Goal: Task Accomplishment & Management: Use online tool/utility

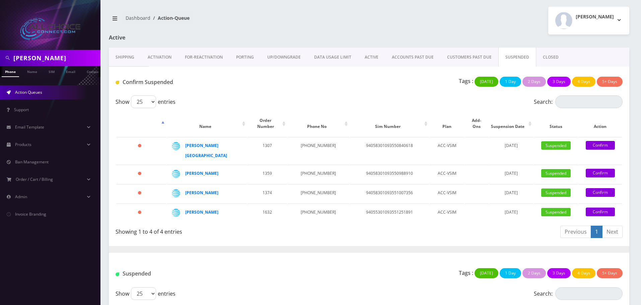
scroll to position [319, 0]
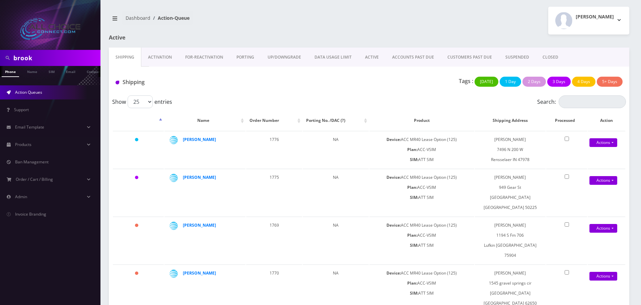
click at [29, 55] on input "brook" at bounding box center [55, 58] width 85 height 13
type input "[PERSON_NAME]"
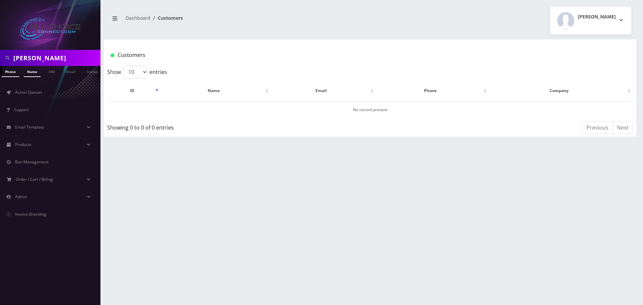
click at [32, 74] on link "Name" at bounding box center [32, 71] width 17 height 11
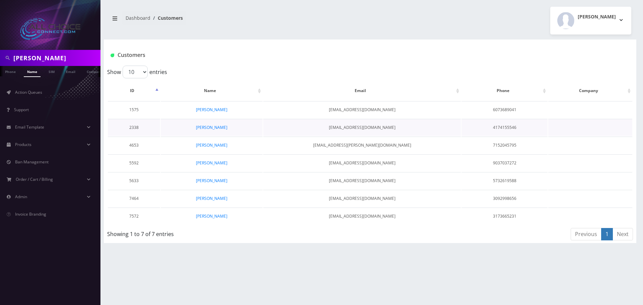
click at [215, 123] on td "PAUL BORUCKI" at bounding box center [212, 127] width 102 height 17
click at [215, 125] on link "PAUL BORUCKI" at bounding box center [212, 128] width 32 height 6
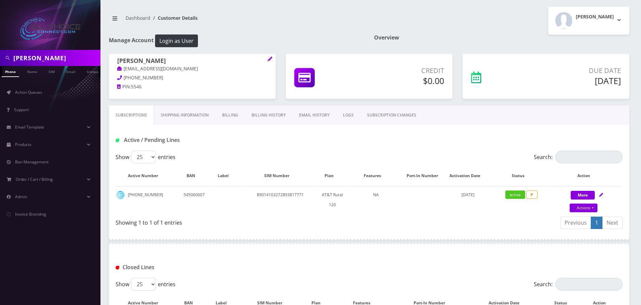
click at [234, 117] on link "Billing" at bounding box center [229, 115] width 29 height 19
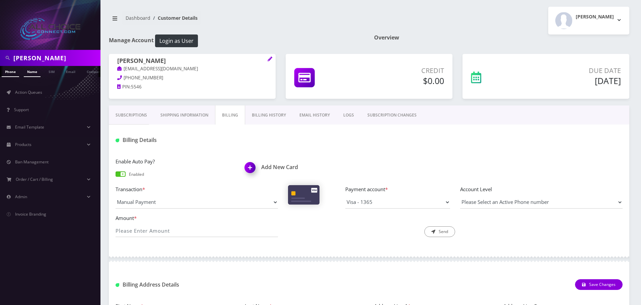
click at [30, 68] on link "Name" at bounding box center [32, 71] width 17 height 11
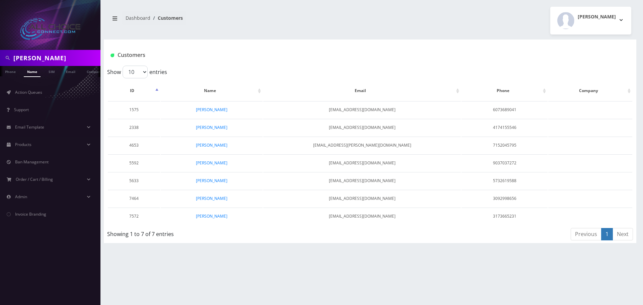
click at [24, 56] on input "[PERSON_NAME]" at bounding box center [55, 58] width 85 height 13
type input "sherman"
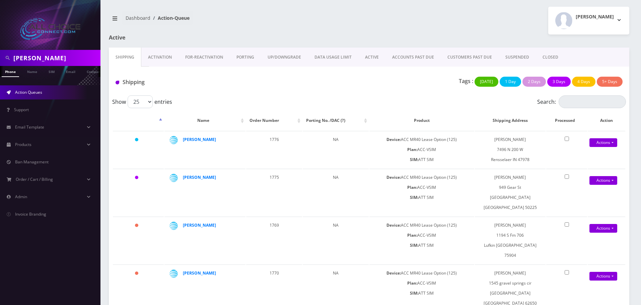
click at [368, 58] on link "ACTIVE" at bounding box center [372, 57] width 27 height 19
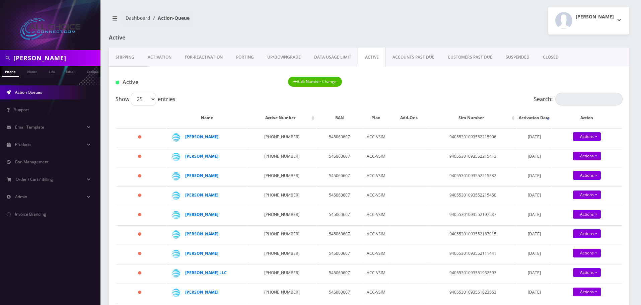
click at [542, 56] on link "CLOSED" at bounding box center [551, 57] width 29 height 19
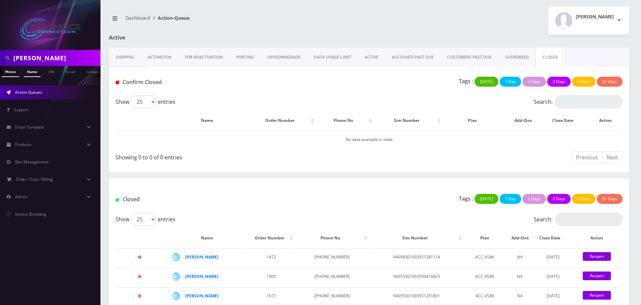
click at [35, 70] on link "Name" at bounding box center [32, 71] width 17 height 11
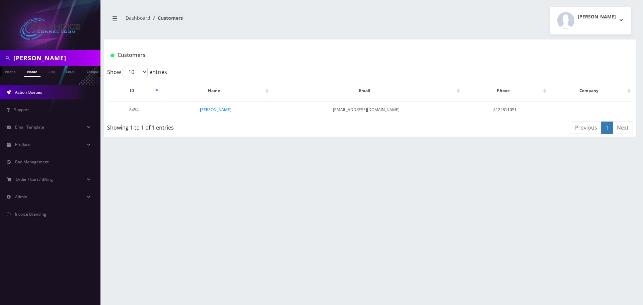
click at [34, 95] on span "Action Queues" at bounding box center [28, 92] width 27 height 6
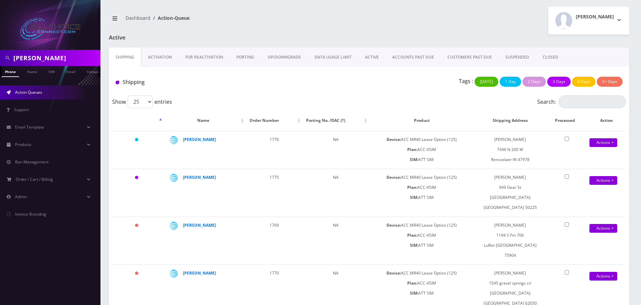
click at [377, 56] on link "ACTIVE" at bounding box center [372, 57] width 27 height 19
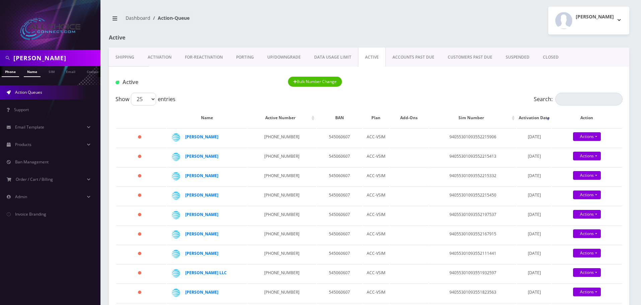
click at [35, 75] on link "Name" at bounding box center [32, 71] width 17 height 11
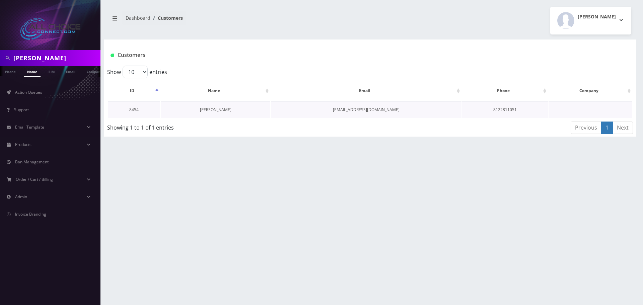
click at [217, 108] on link "[PERSON_NAME]" at bounding box center [216, 110] width 32 height 6
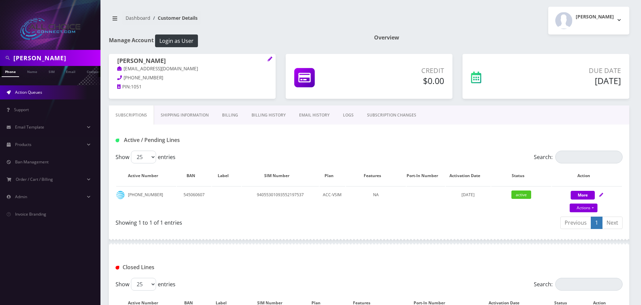
click at [33, 97] on link "Action Queues" at bounding box center [50, 92] width 101 height 14
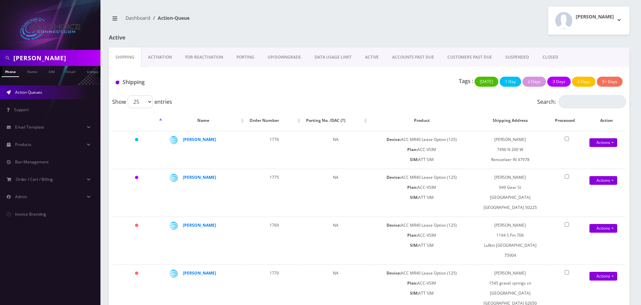
click at [359, 52] on link "ACTIVE" at bounding box center [372, 57] width 27 height 19
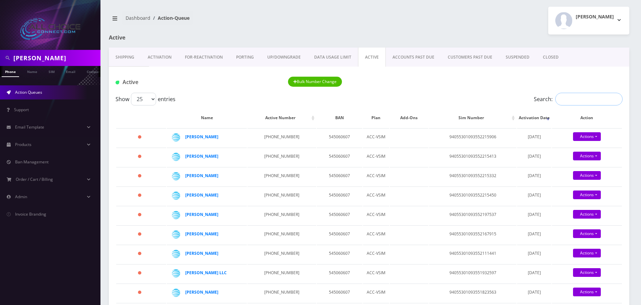
click at [581, 103] on input "Search:" at bounding box center [589, 99] width 67 height 13
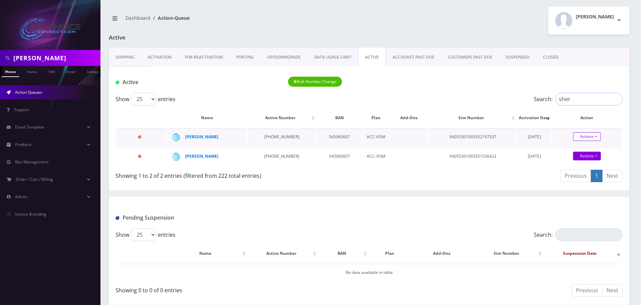
type input "sher"
click at [577, 140] on link "Actions" at bounding box center [587, 136] width 28 height 9
click at [577, 146] on link "Close" at bounding box center [593, 149] width 70 height 10
type input "[DATE]"
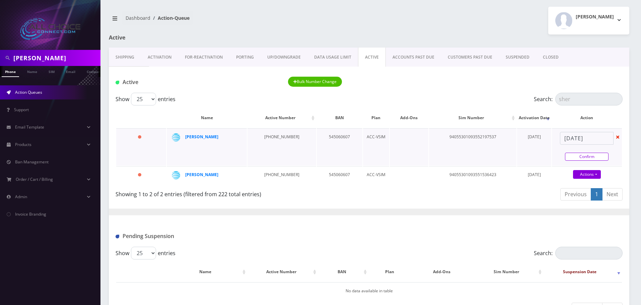
click at [598, 154] on link "Confirm" at bounding box center [587, 157] width 44 height 8
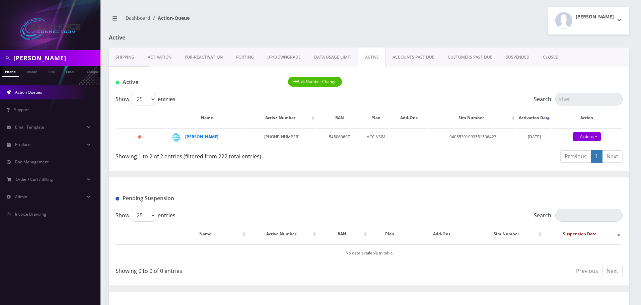
click at [549, 54] on link "CLOSED" at bounding box center [551, 57] width 29 height 19
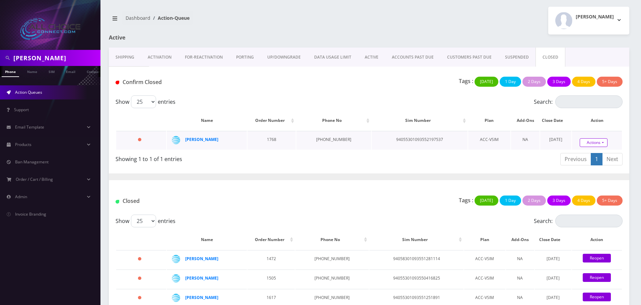
click at [585, 143] on link "Actions" at bounding box center [594, 142] width 28 height 9
click at [587, 120] on link "Confirm" at bounding box center [605, 124] width 54 height 9
